Goal: Find specific page/section: Find specific page/section

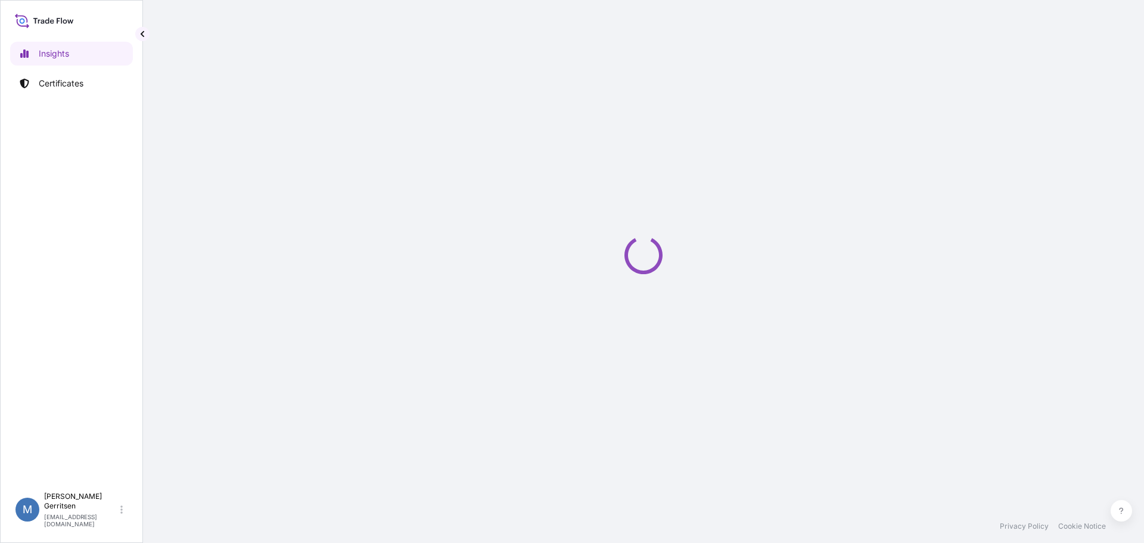
select select "2025"
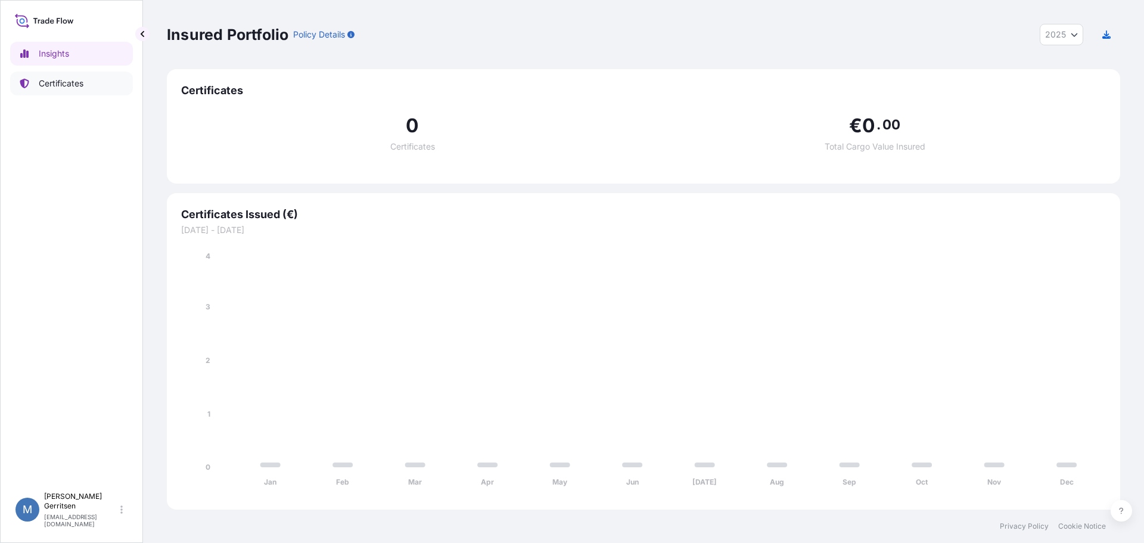
click at [60, 82] on p "Certificates" at bounding box center [61, 83] width 45 height 12
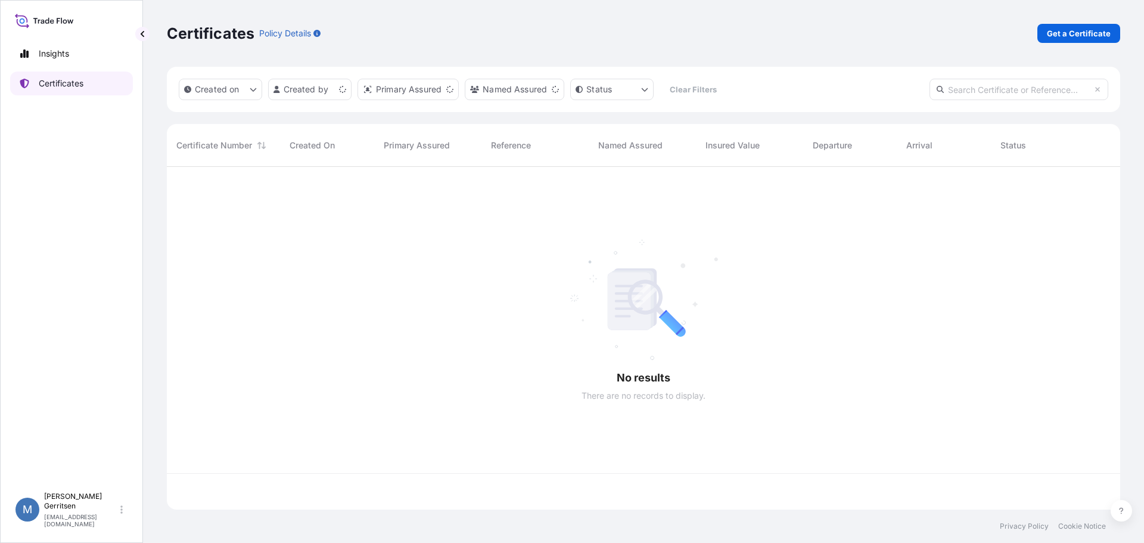
scroll to position [340, 944]
